Goal: Information Seeking & Learning: Learn about a topic

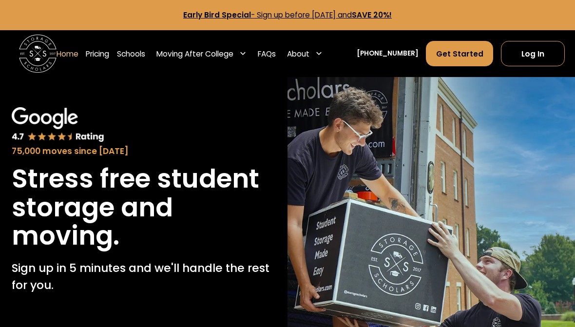
click at [100, 53] on link "Pricing" at bounding box center [97, 53] width 23 height 26
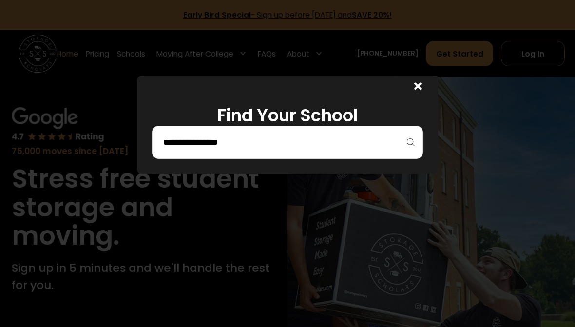
click at [164, 136] on input "search" at bounding box center [287, 142] width 251 height 17
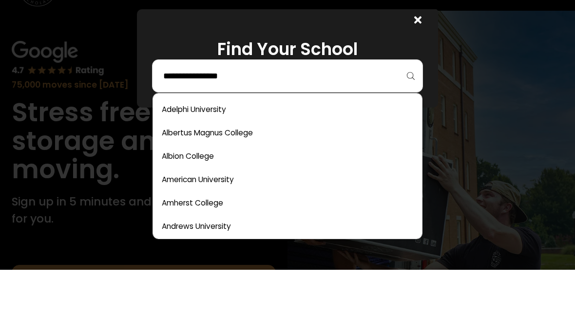
click at [288, 165] on link at bounding box center [288, 175] width 262 height 21
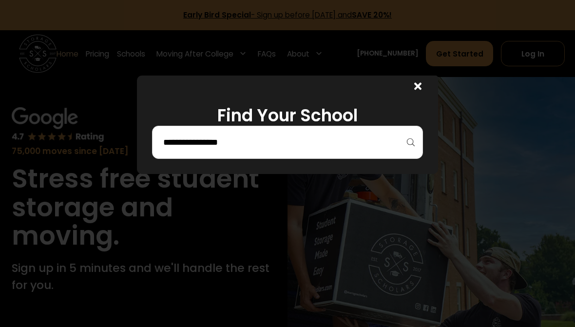
scroll to position [66, 0]
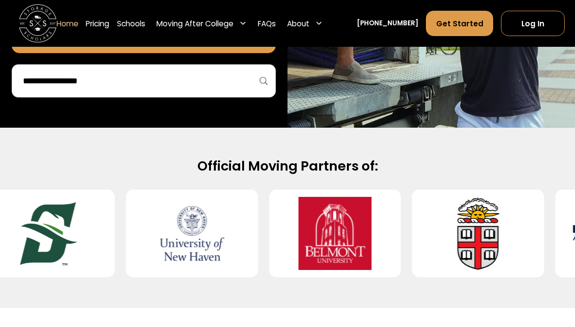
scroll to position [311, 0]
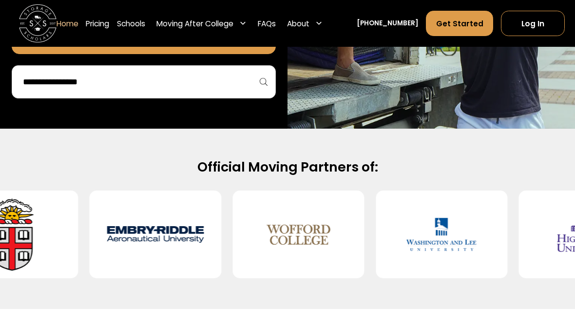
click at [207, 24] on div "Moving After College" at bounding box center [194, 23] width 77 height 11
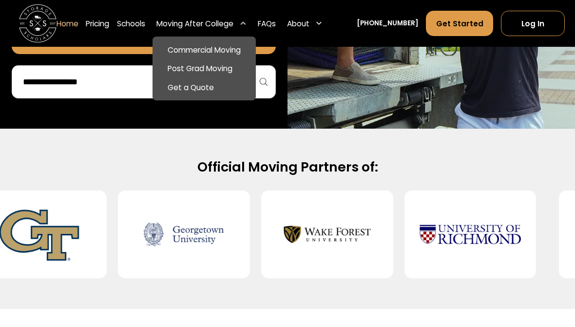
click at [211, 68] on link "Post Grad Moving" at bounding box center [204, 68] width 96 height 19
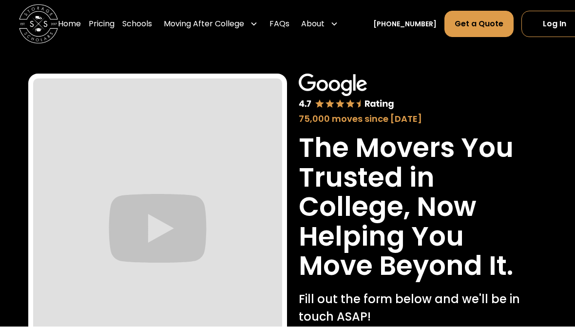
scroll to position [0, 0]
